Goal: Find specific page/section: Find specific page/section

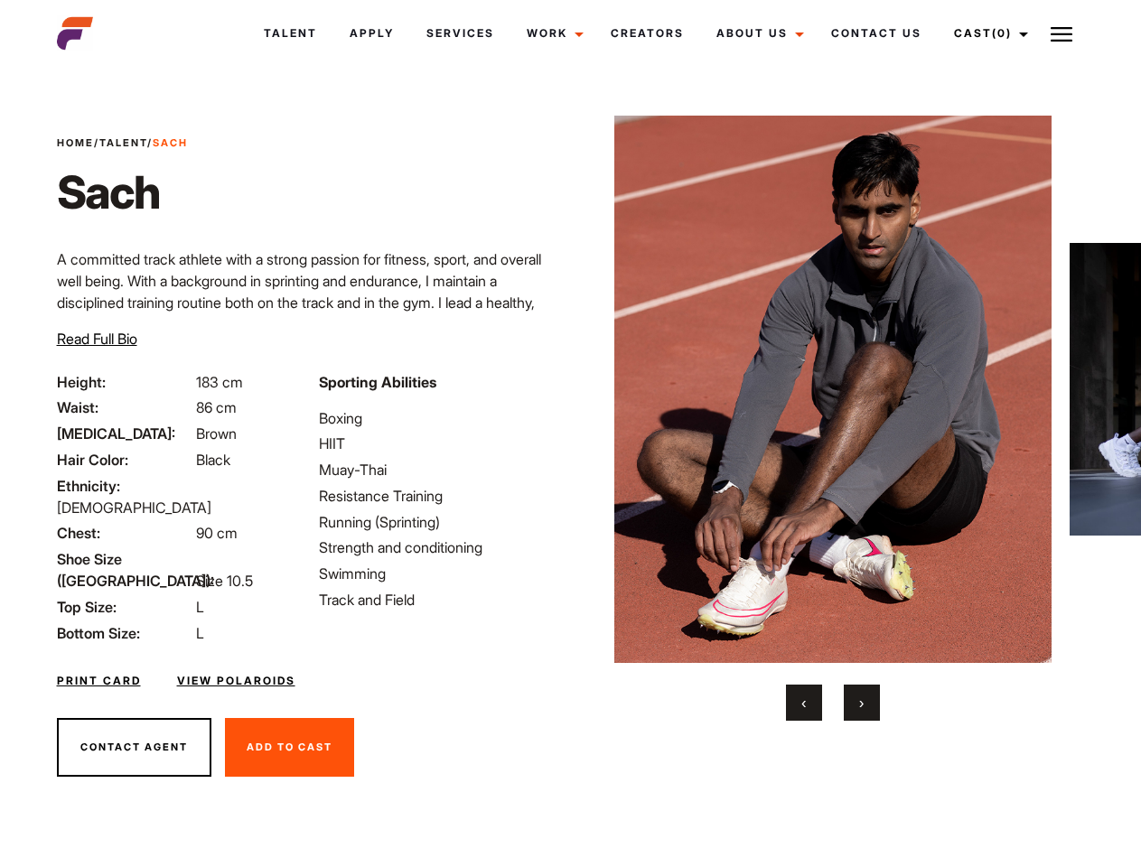
click at [986, 33] on link "Cast (0)" at bounding box center [987, 33] width 101 height 49
click at [1061, 33] on img at bounding box center [1061, 34] width 22 height 22
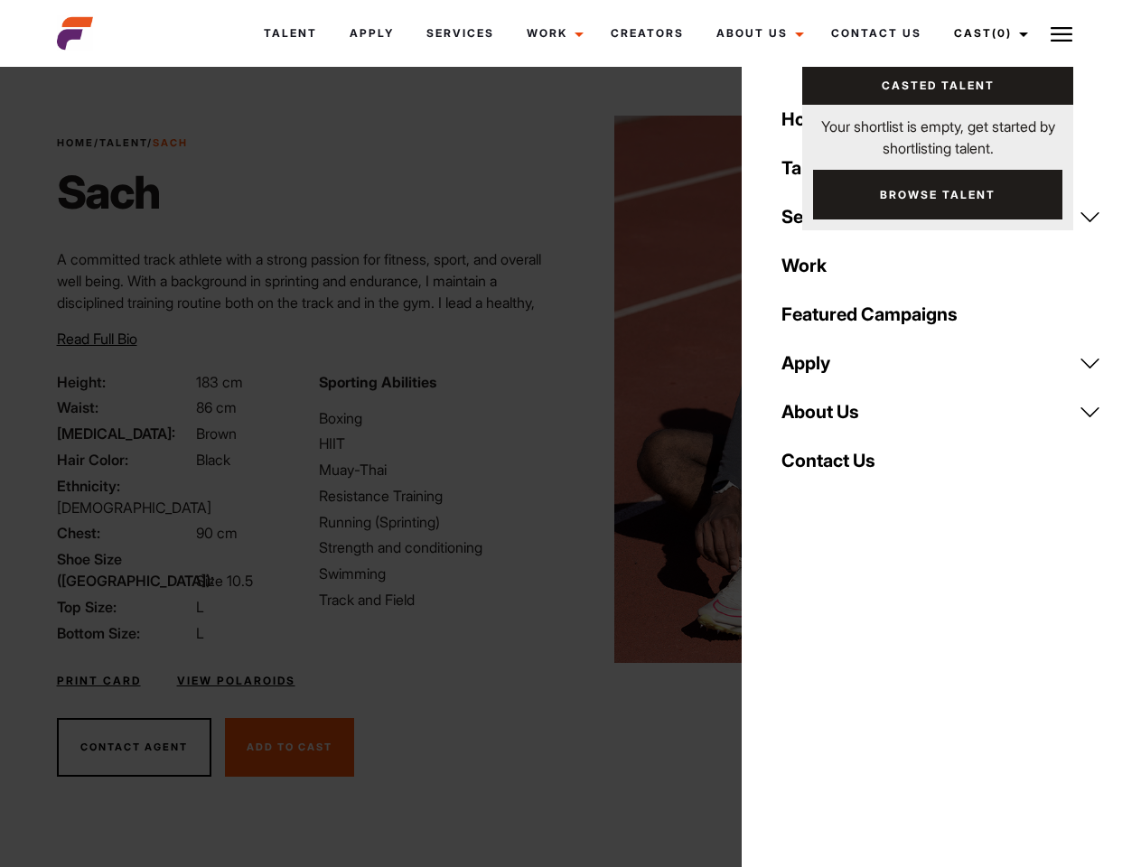
click at [832, 418] on img at bounding box center [833, 389] width 438 height 547
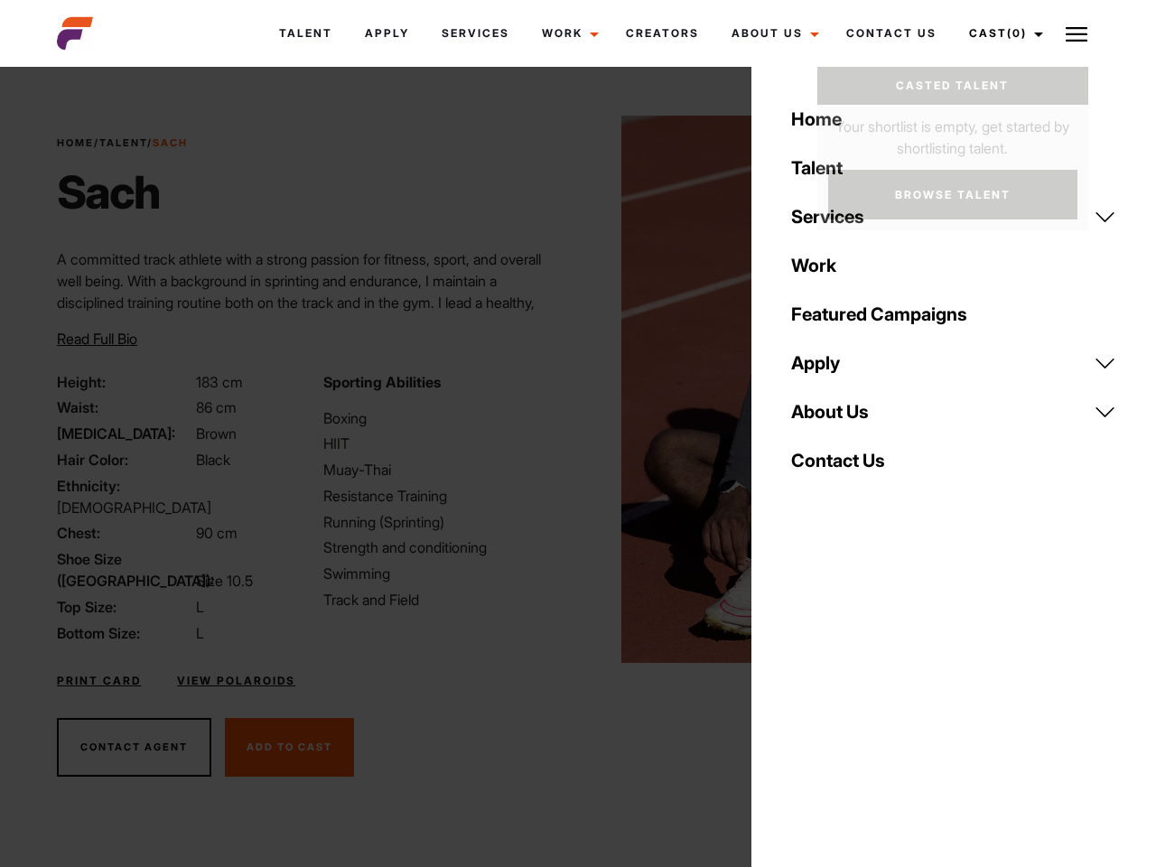
click at [570, 389] on div "Sporting Abilities Boxing HIIT Muay-Thai Resistance Training Running (Sprinting…" at bounding box center [445, 507] width 266 height 273
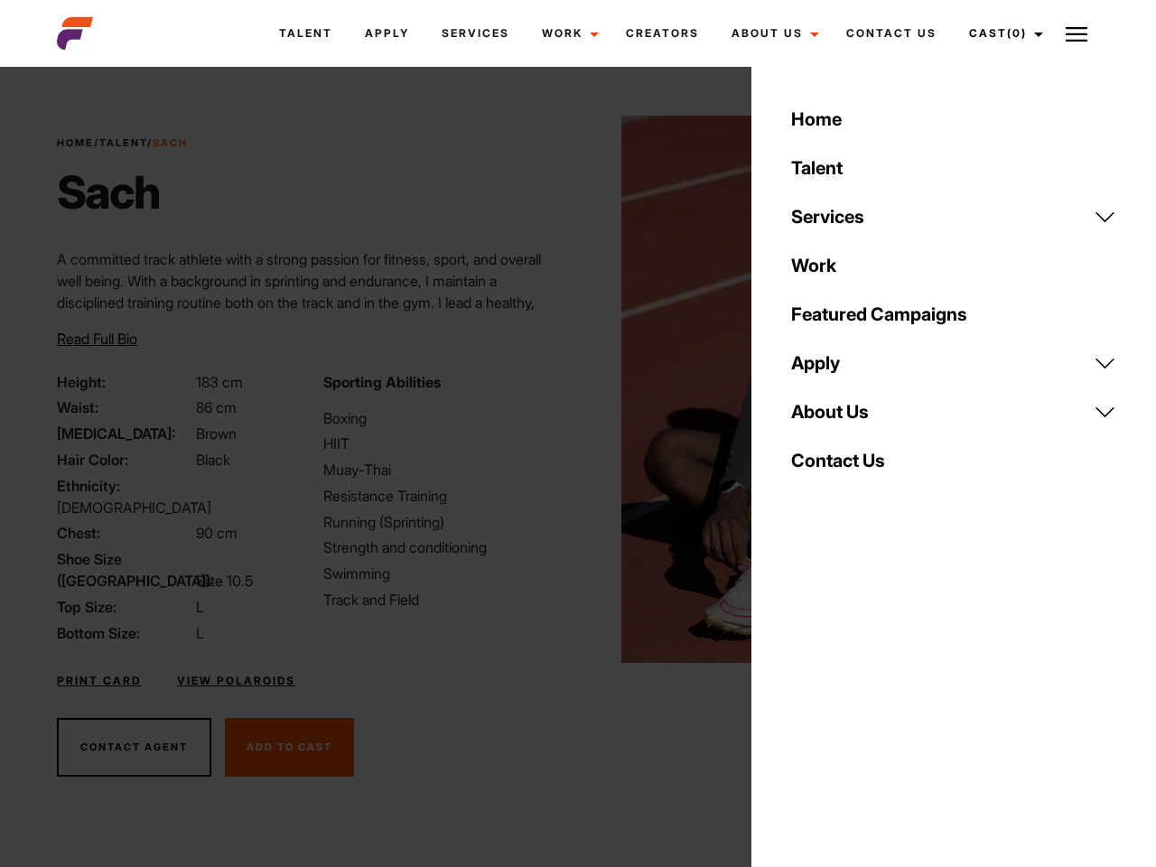
click at [804, 703] on button "‹" at bounding box center [815, 703] width 36 height 36
click at [862, 703] on div "Home Talent Services Talent Casting Photography Videography Creative Hair and M…" at bounding box center [953, 433] width 405 height 867
